Goal: Task Accomplishment & Management: Use online tool/utility

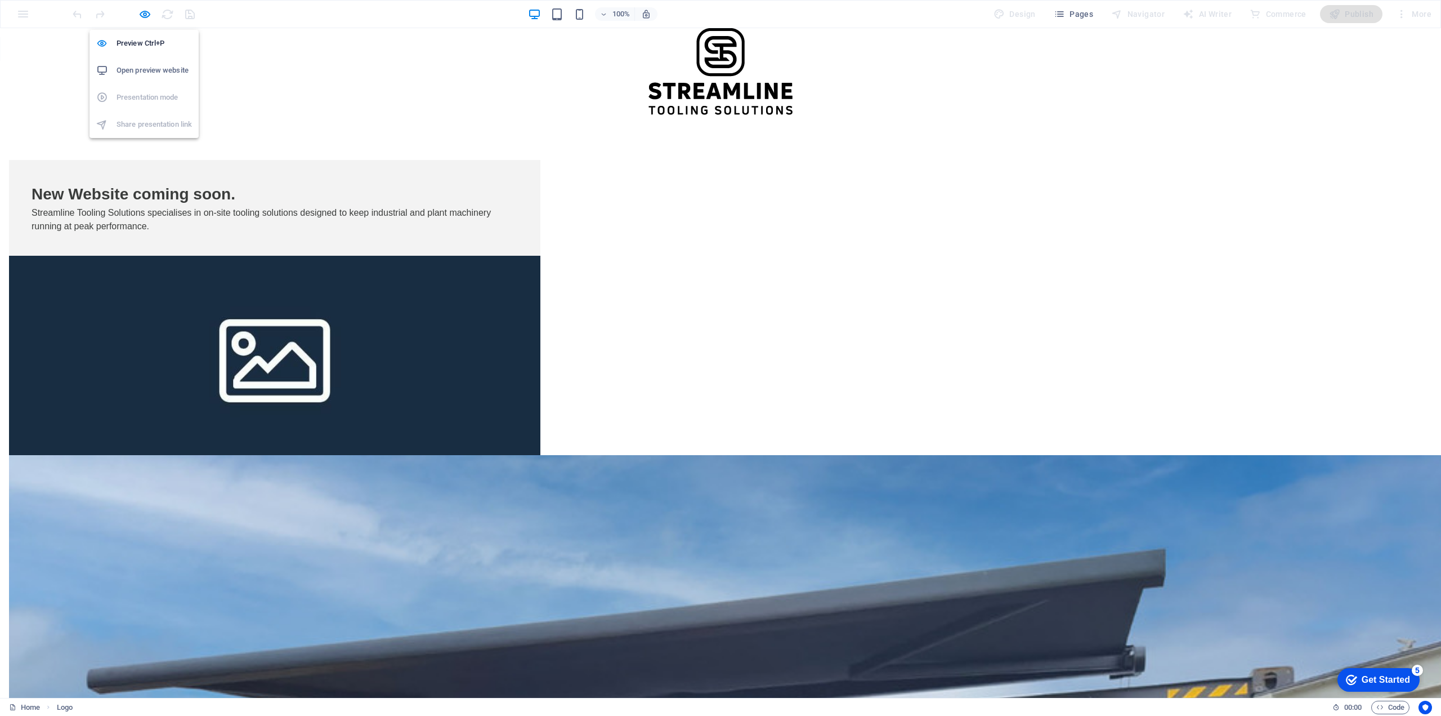
drag, startPoint x: 144, startPoint y: 17, endPoint x: 149, endPoint y: 84, distance: 67.7
click at [144, 17] on icon "button" at bounding box center [144, 14] width 13 height 13
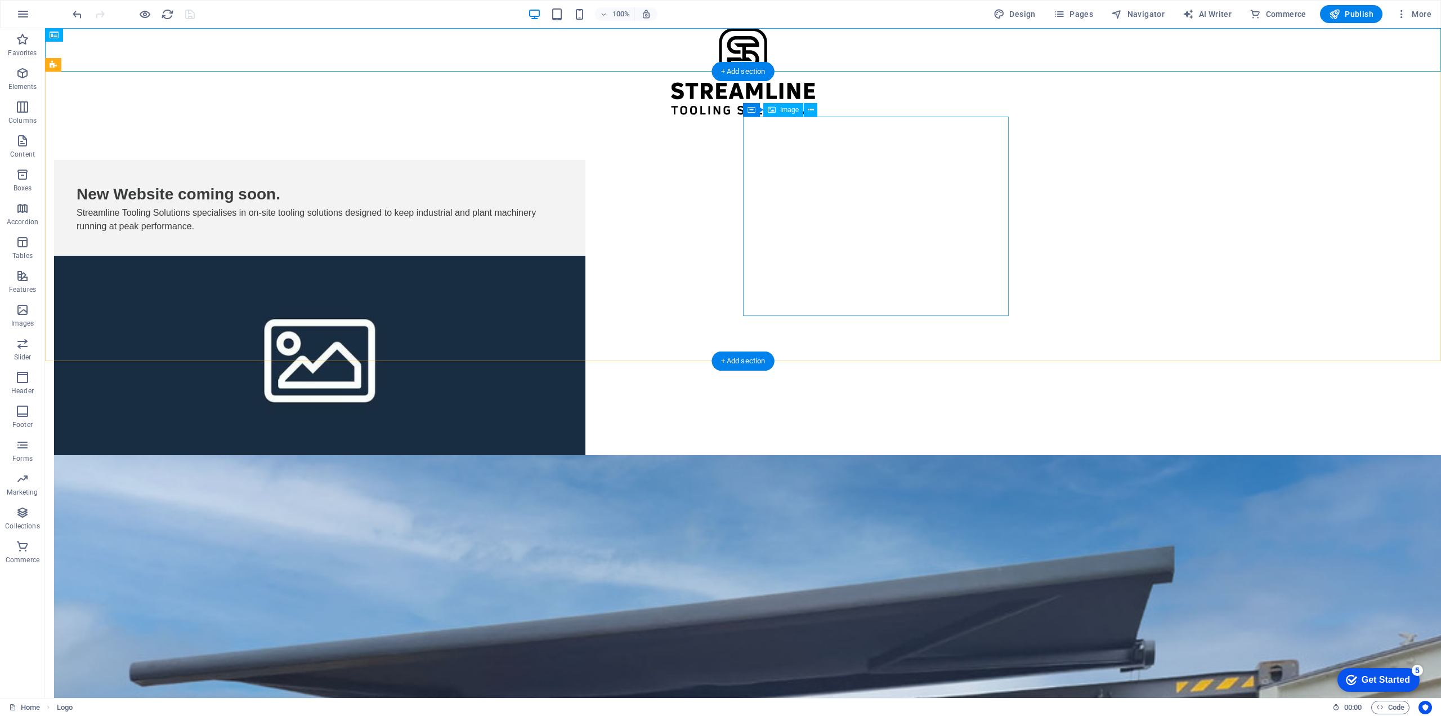
click at [784, 113] on span "Image" at bounding box center [789, 109] width 19 height 7
click at [812, 109] on icon at bounding box center [811, 110] width 6 height 12
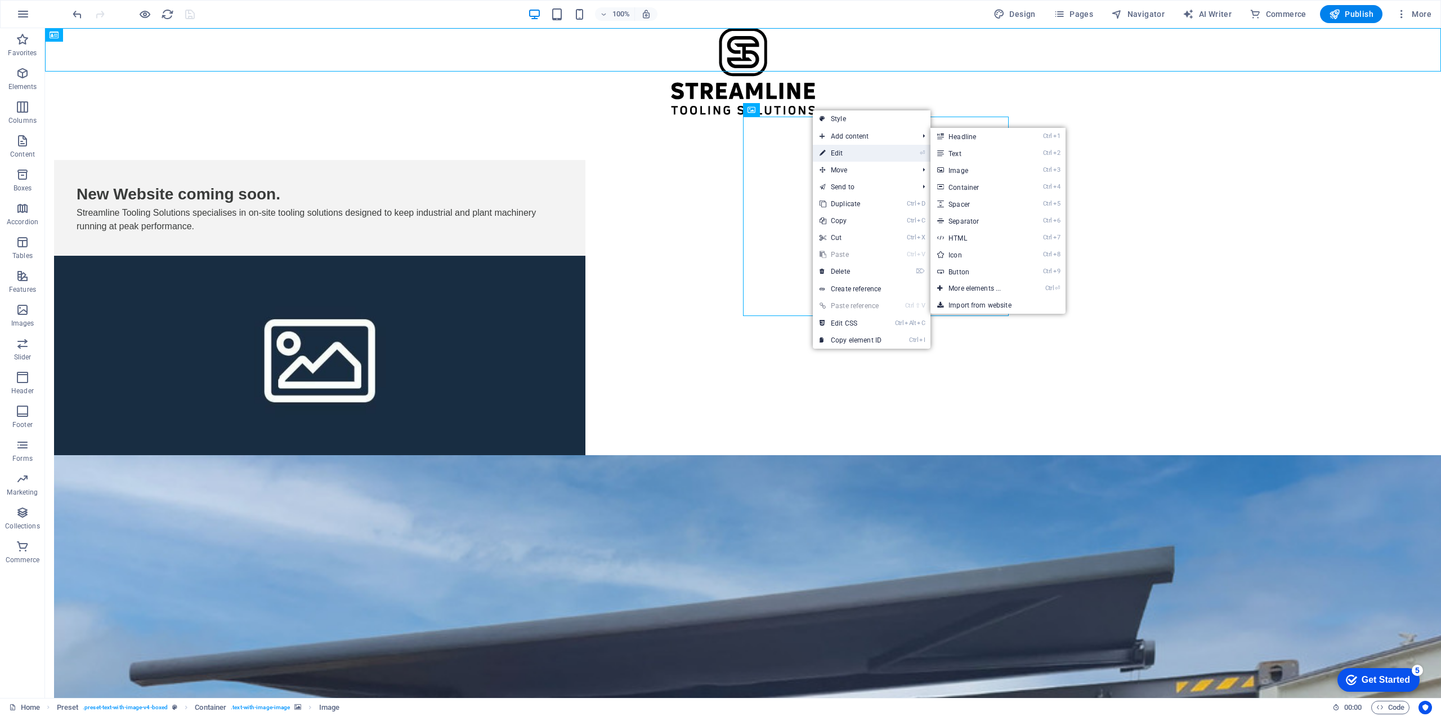
click at [831, 151] on link "⏎ Edit" at bounding box center [850, 153] width 75 height 17
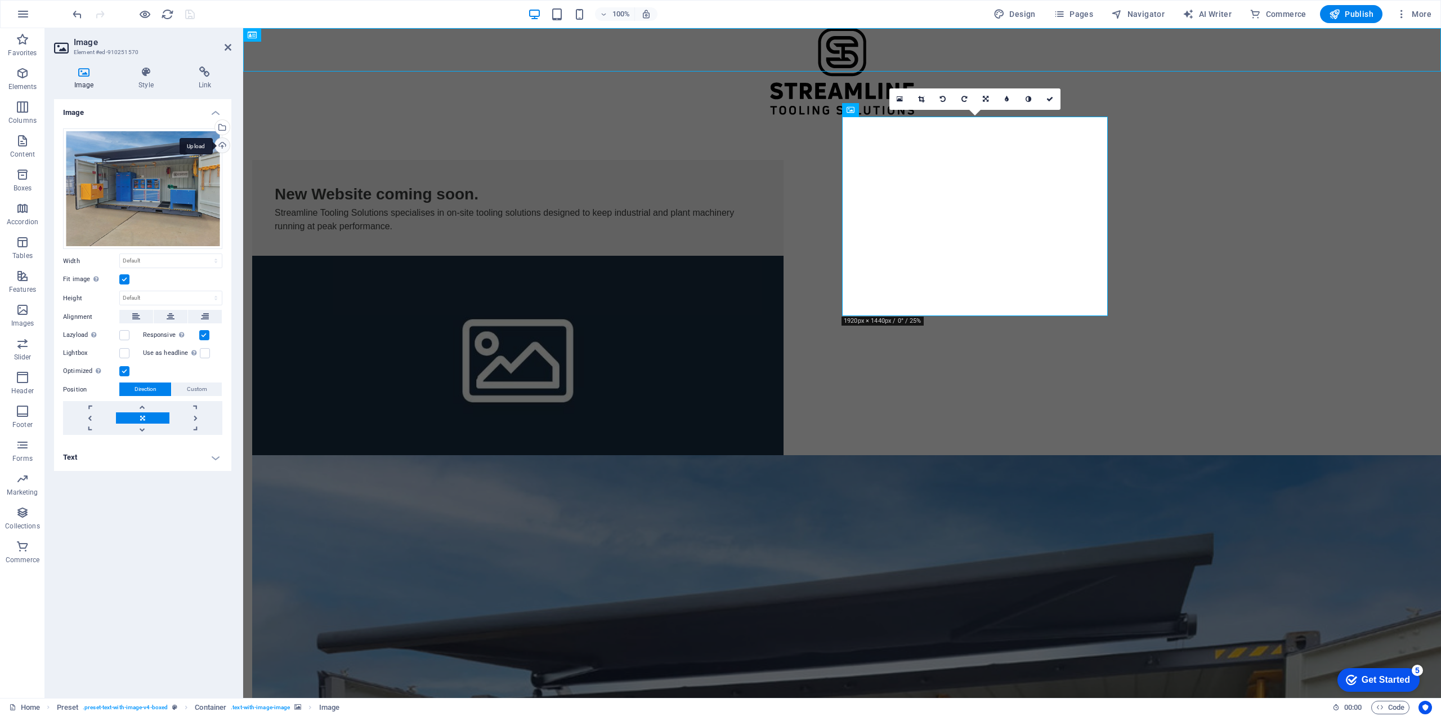
click at [223, 142] on div "Upload" at bounding box center [221, 146] width 17 height 17
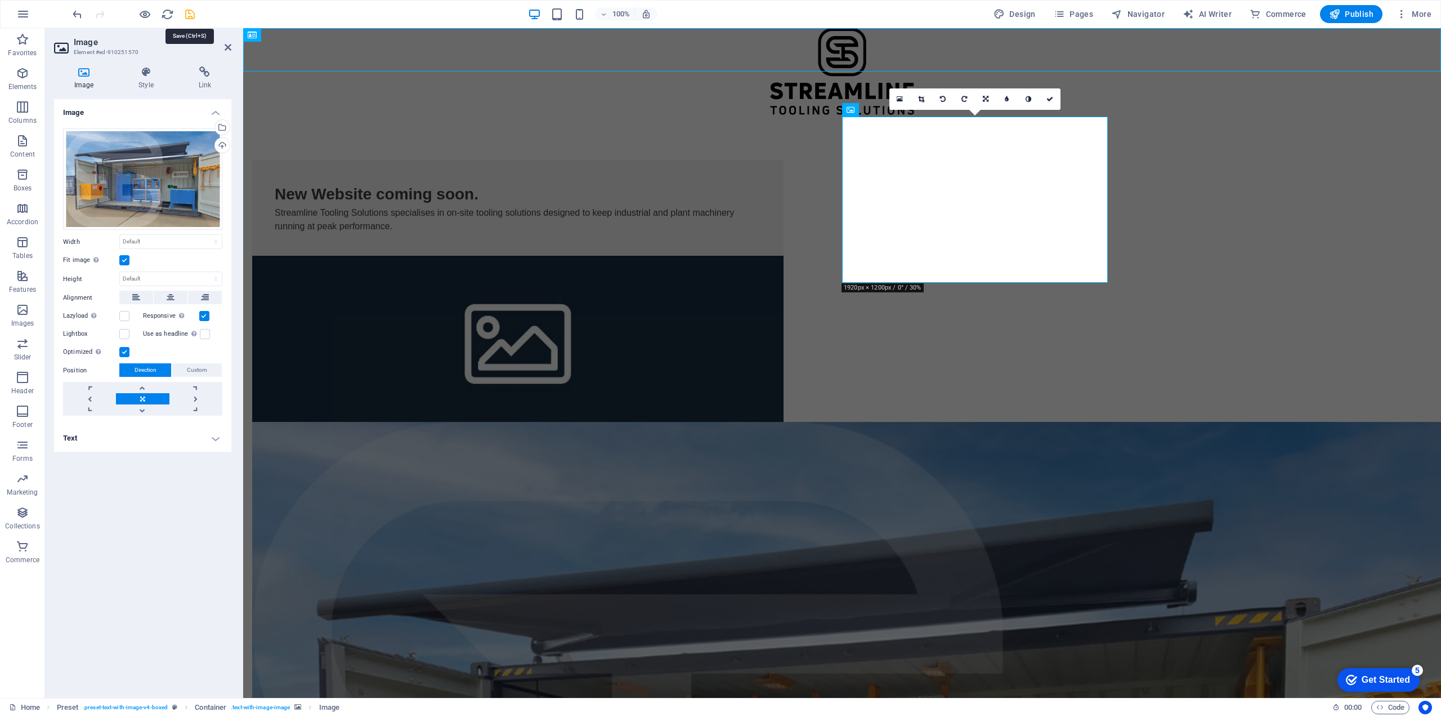
click at [188, 16] on icon "save" at bounding box center [190, 14] width 13 height 13
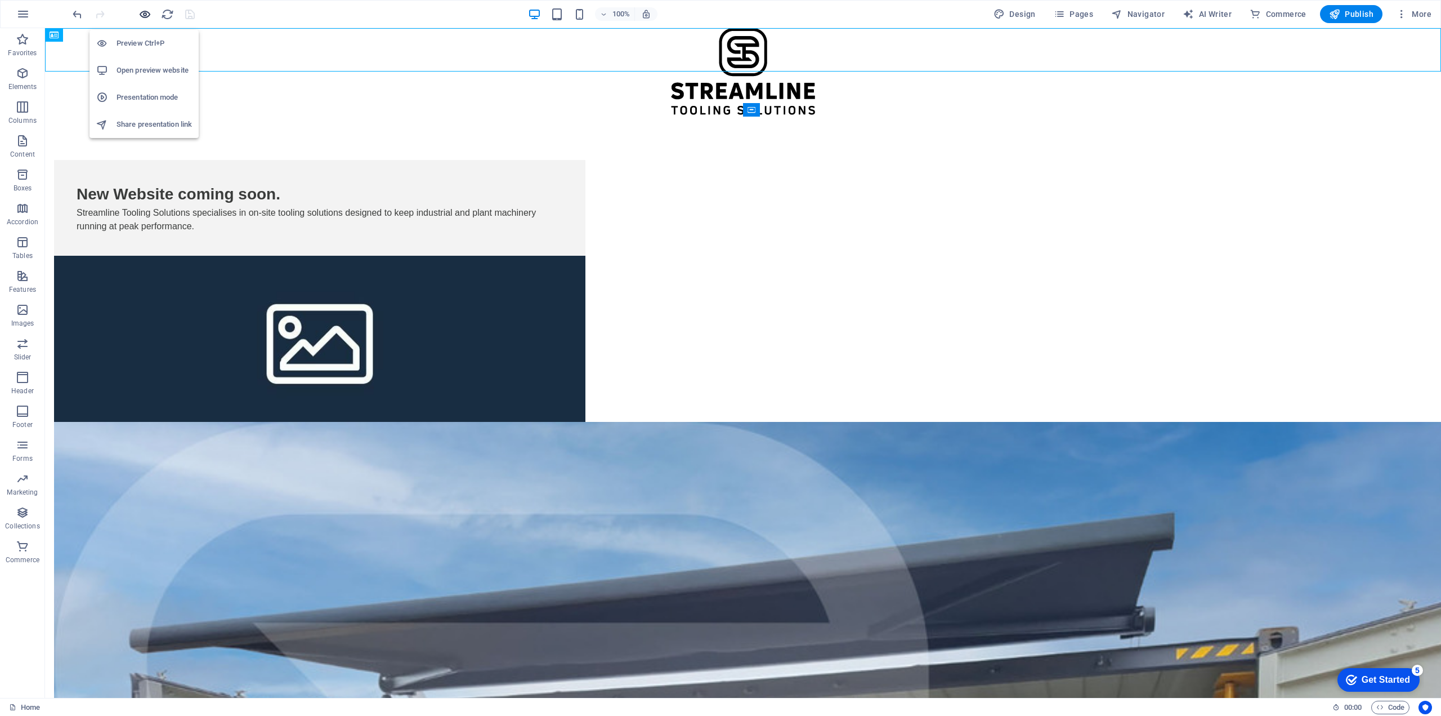
click at [143, 16] on icon "button" at bounding box center [144, 14] width 13 height 13
